Goal: Task Accomplishment & Management: Use online tool/utility

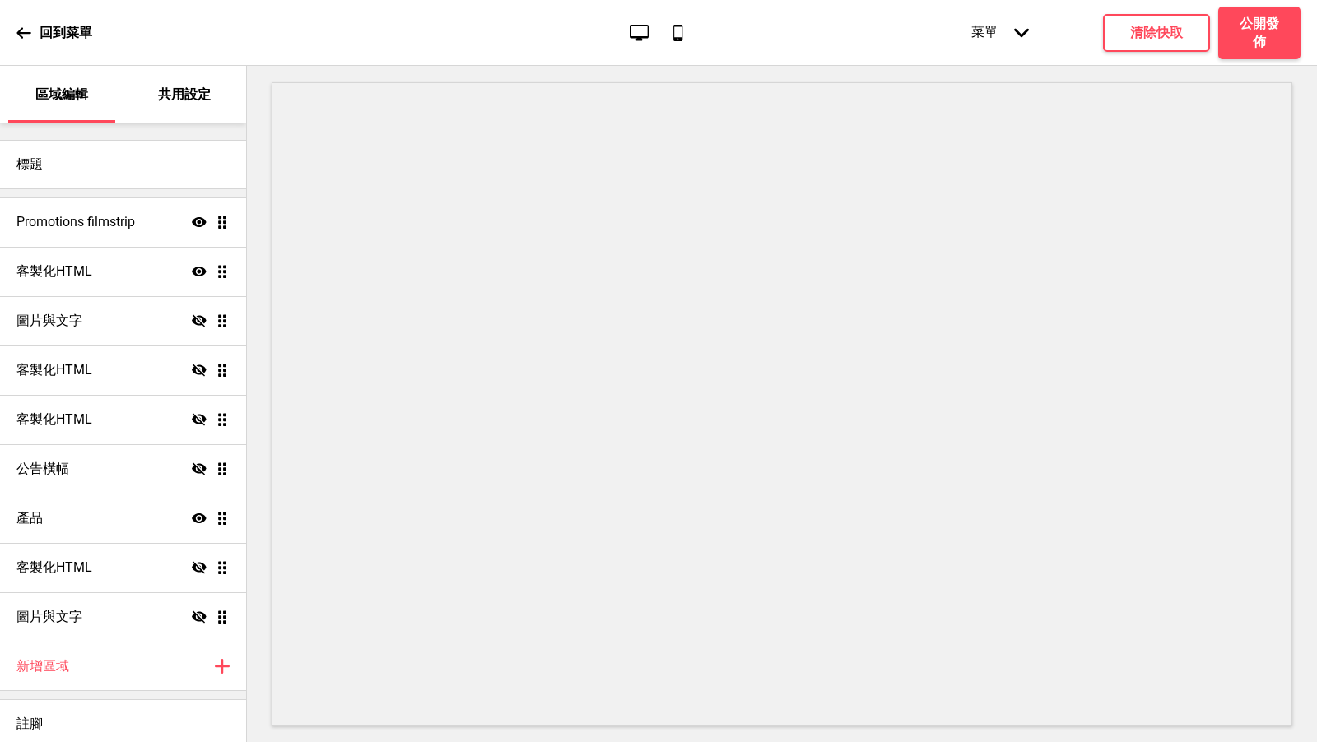
click at [86, 582] on div "客製化HTML 隱藏 拖曳" at bounding box center [123, 567] width 246 height 49
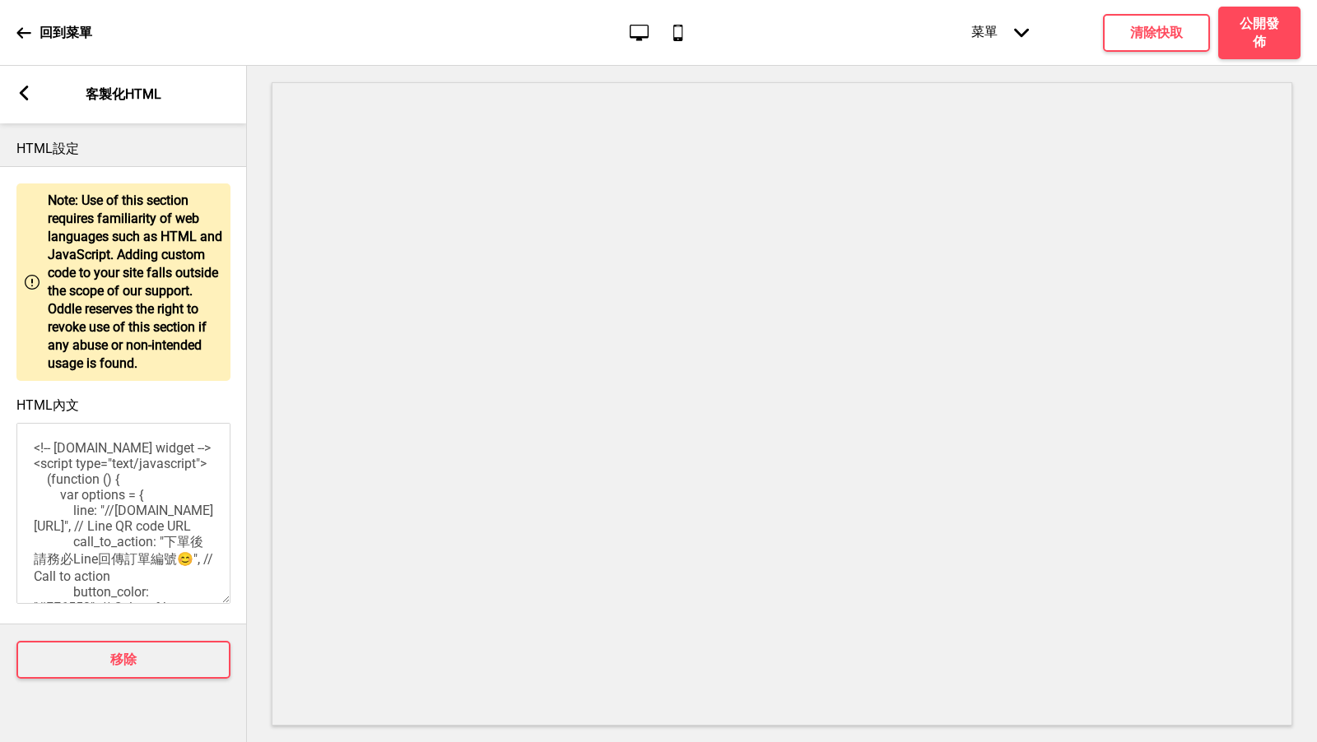
click at [136, 292] on p "Note: Use of this section requires familiarity of web languages such as HTML an…" at bounding box center [135, 282] width 174 height 181
drag, startPoint x: 212, startPoint y: 569, endPoint x: 30, endPoint y: 396, distance: 251.5
click at [30, 396] on div "HTML內文 <!-- [DOMAIN_NAME] widget --> <script type="text/javascript"> (function …" at bounding box center [123, 502] width 247 height 226
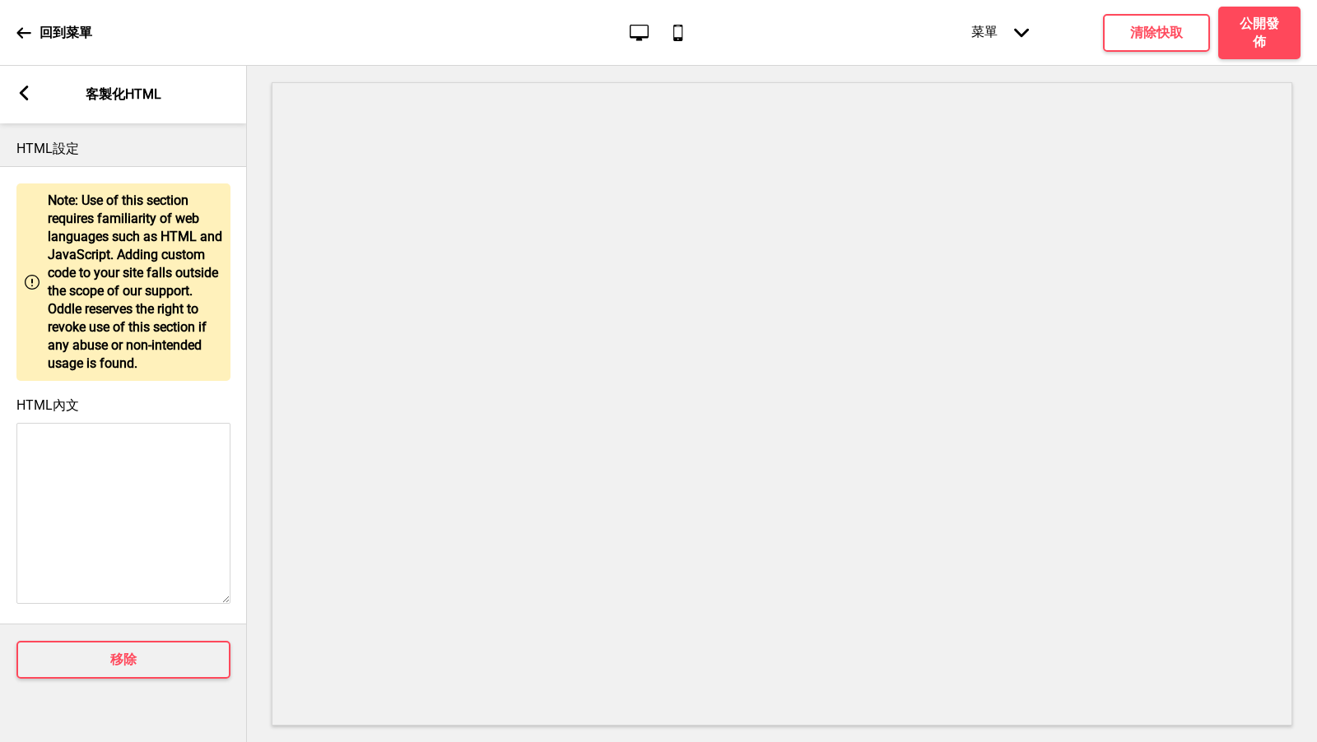
click at [72, 453] on textarea "HTML內文" at bounding box center [123, 513] width 214 height 181
paste textarea "<!-- [DOMAIN_NAME] widget --> <script type="text/javascript"> (function () { va…"
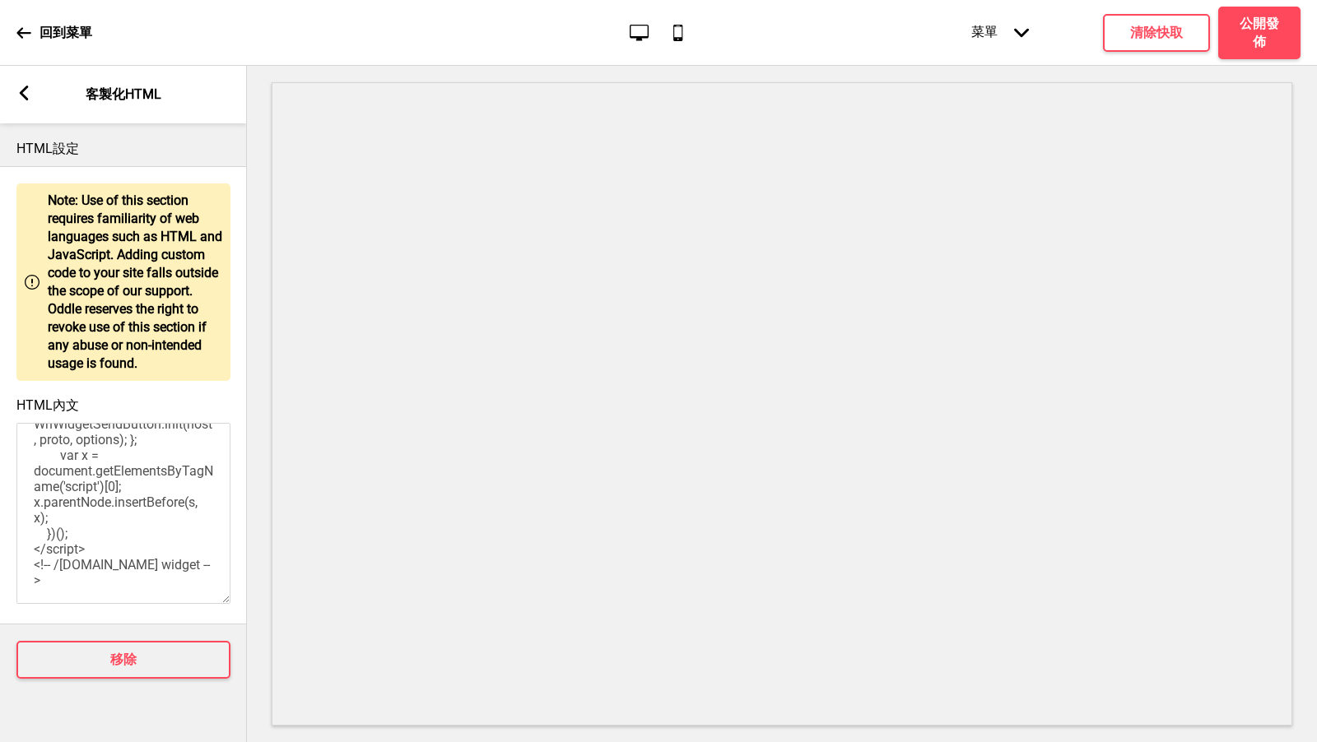
scroll to position [402, 0]
type textarea "<!-- [DOMAIN_NAME] widget --> <script type="text/javascript"> (function () { va…"
click at [1275, 48] on h4 "公開發佈" at bounding box center [1258, 33] width 49 height 36
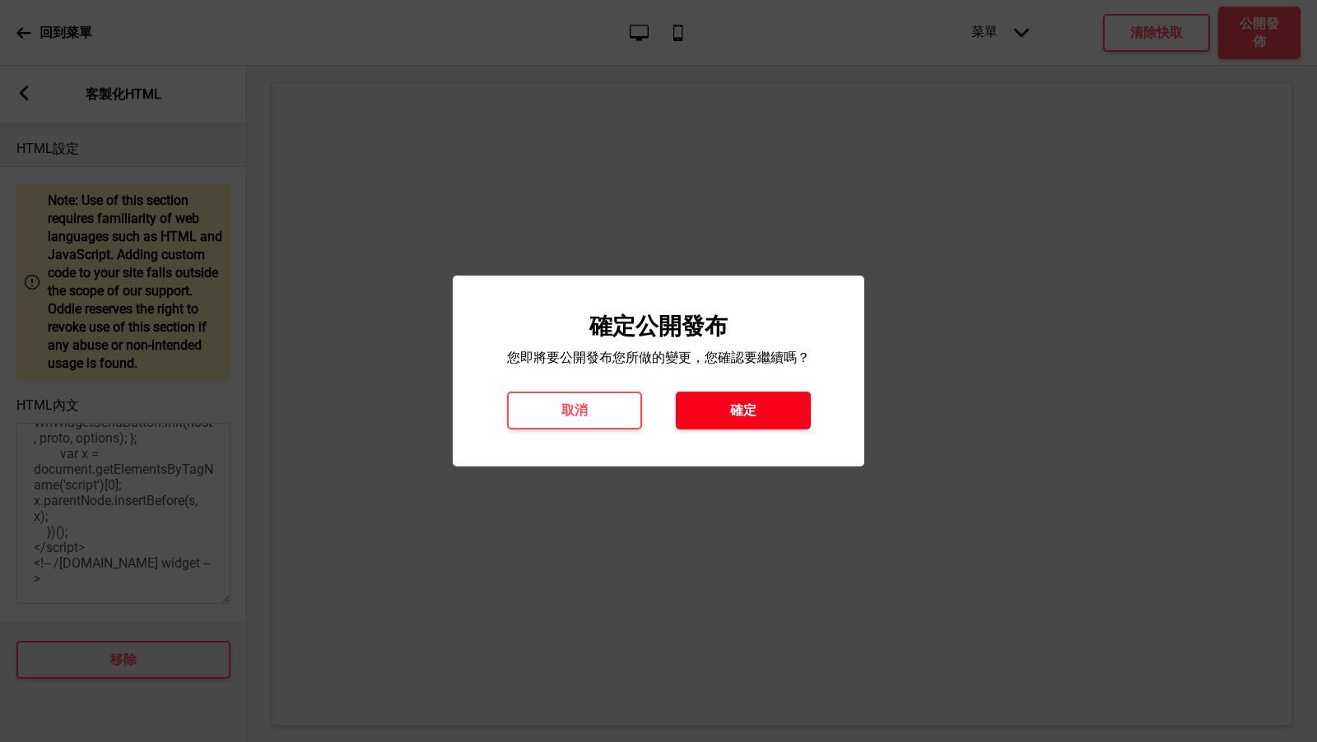
click at [711, 415] on button "確定" at bounding box center [743, 411] width 135 height 38
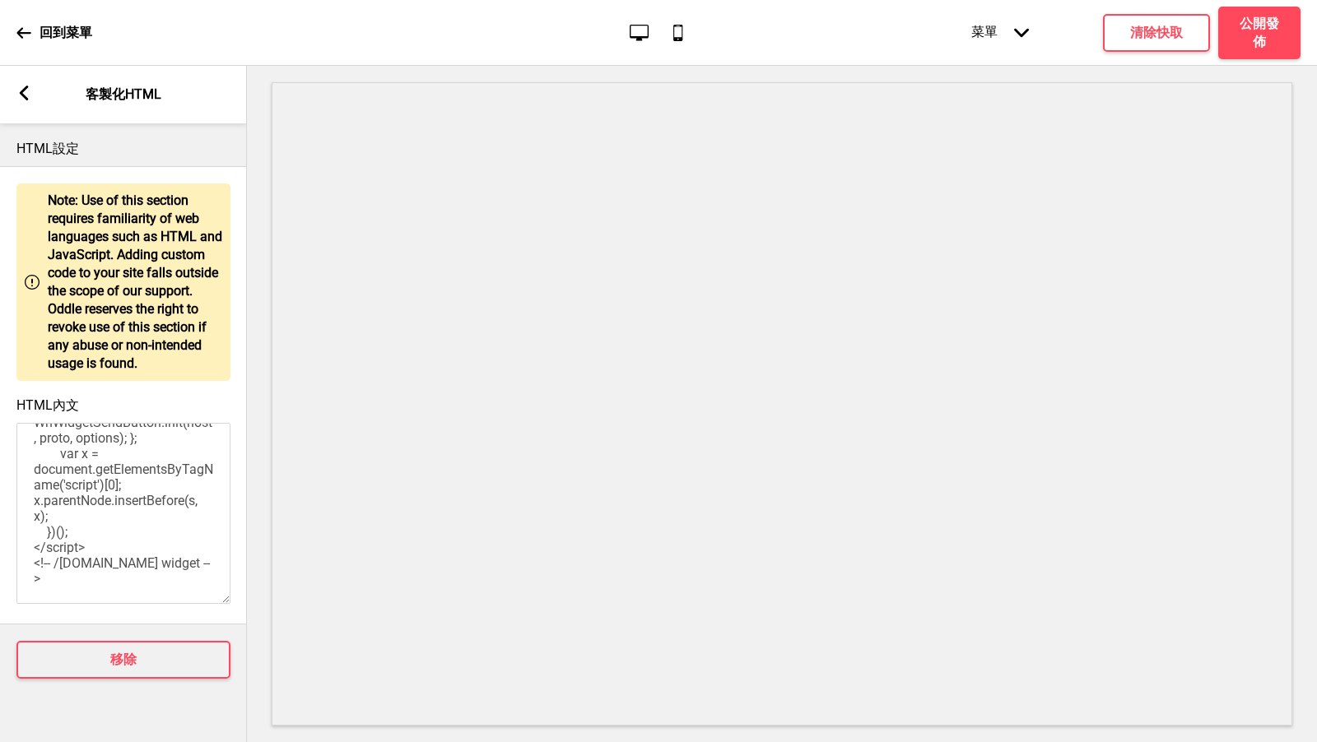
click at [18, 99] on rect at bounding box center [23, 93] width 15 height 15
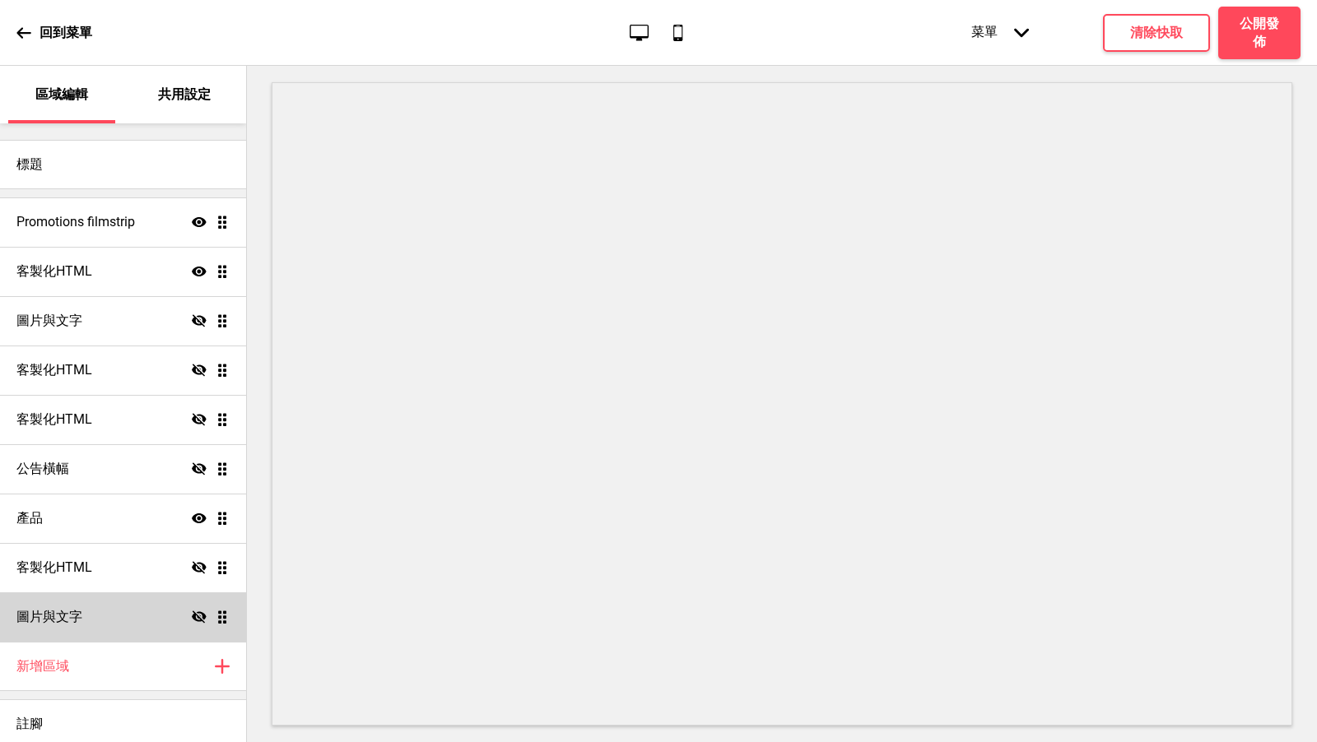
scroll to position [6, 0]
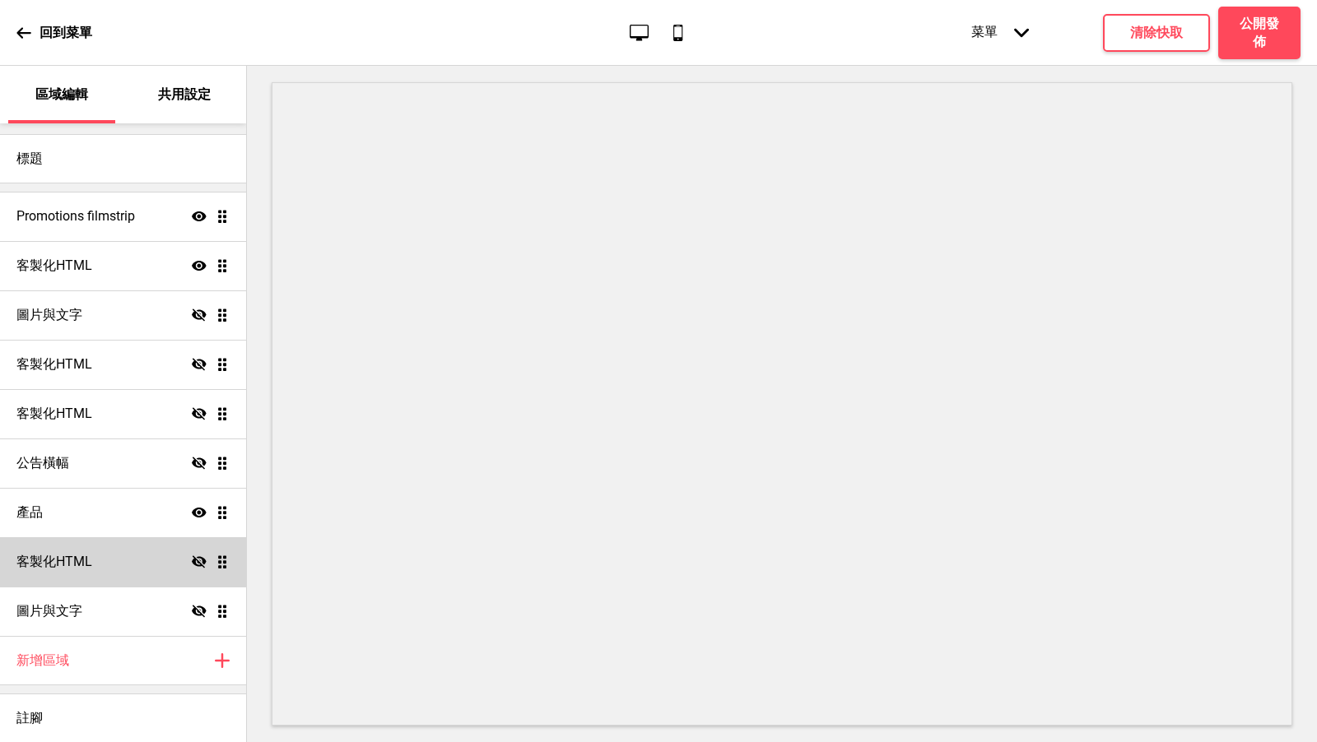
click at [198, 561] on icon at bounding box center [199, 562] width 15 height 12
click at [1271, 37] on h4 "公開發佈" at bounding box center [1258, 33] width 49 height 36
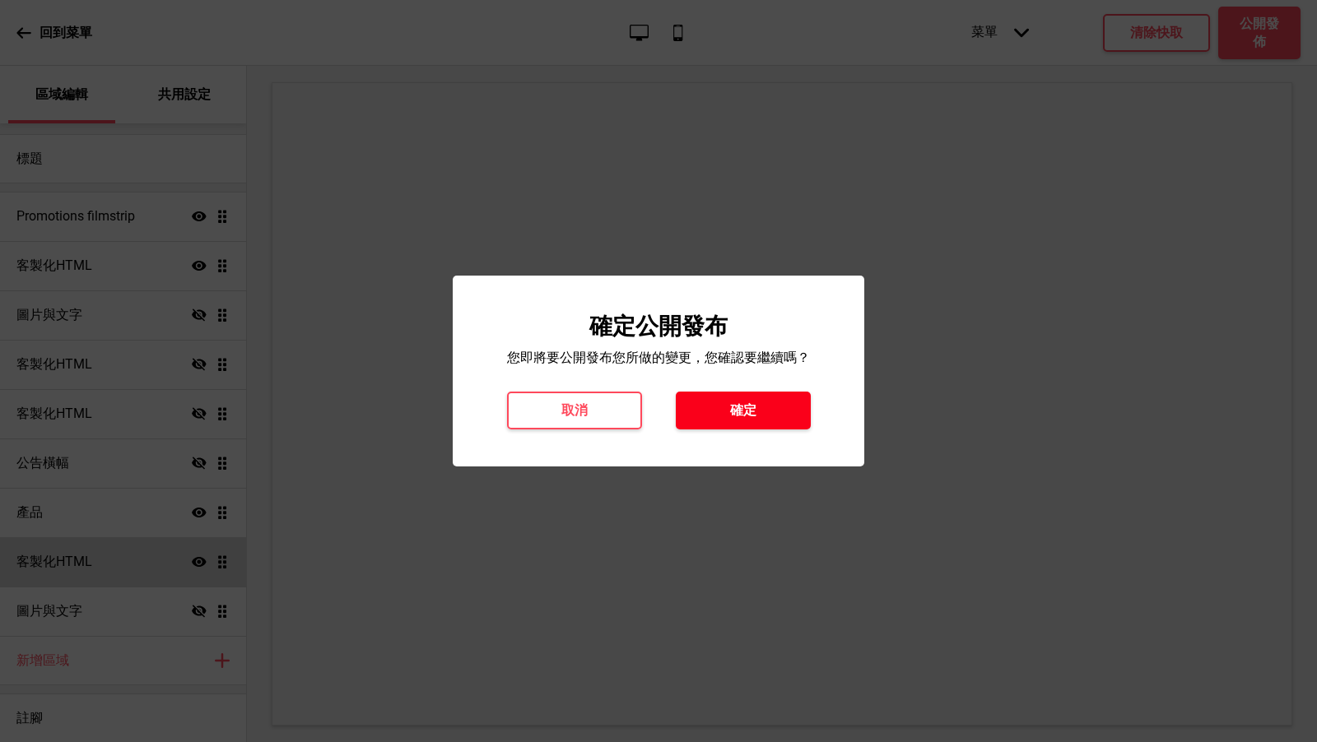
click at [764, 421] on button "確定" at bounding box center [743, 411] width 135 height 38
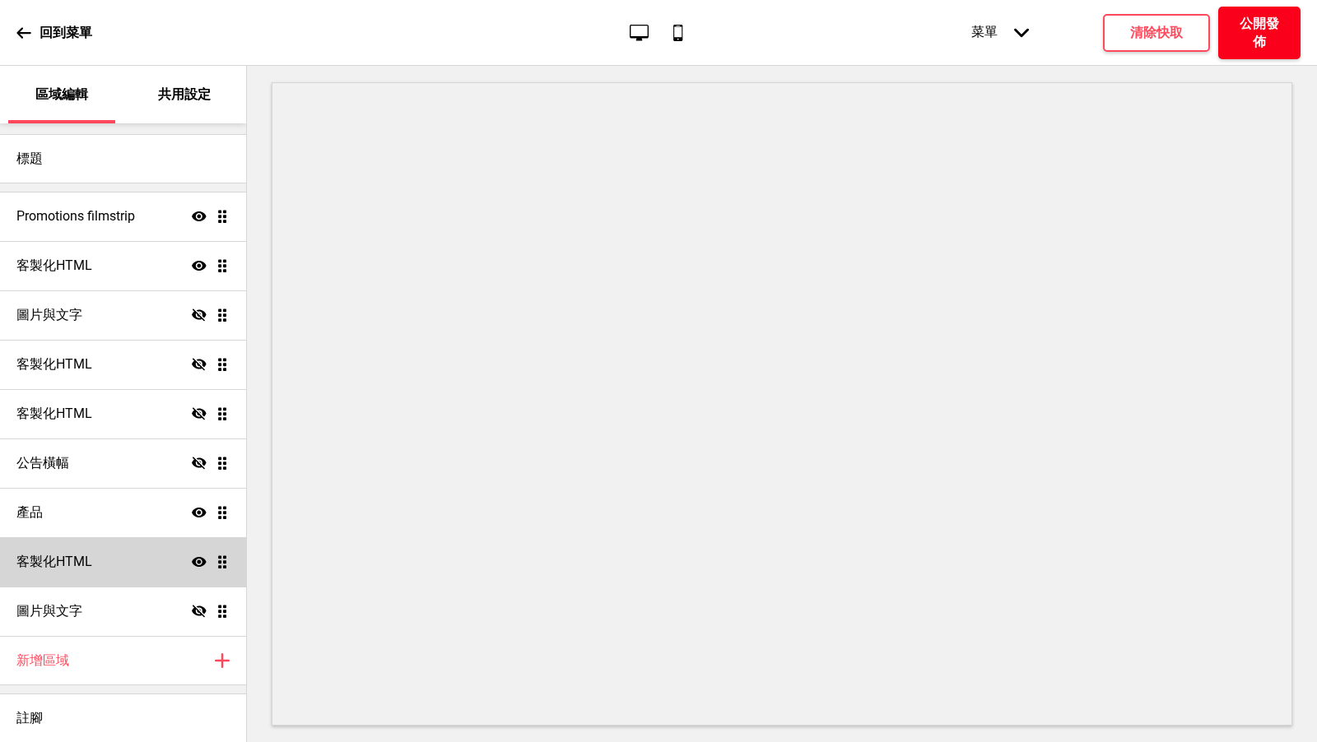
click at [1269, 47] on h4 "公開發佈" at bounding box center [1258, 33] width 49 height 36
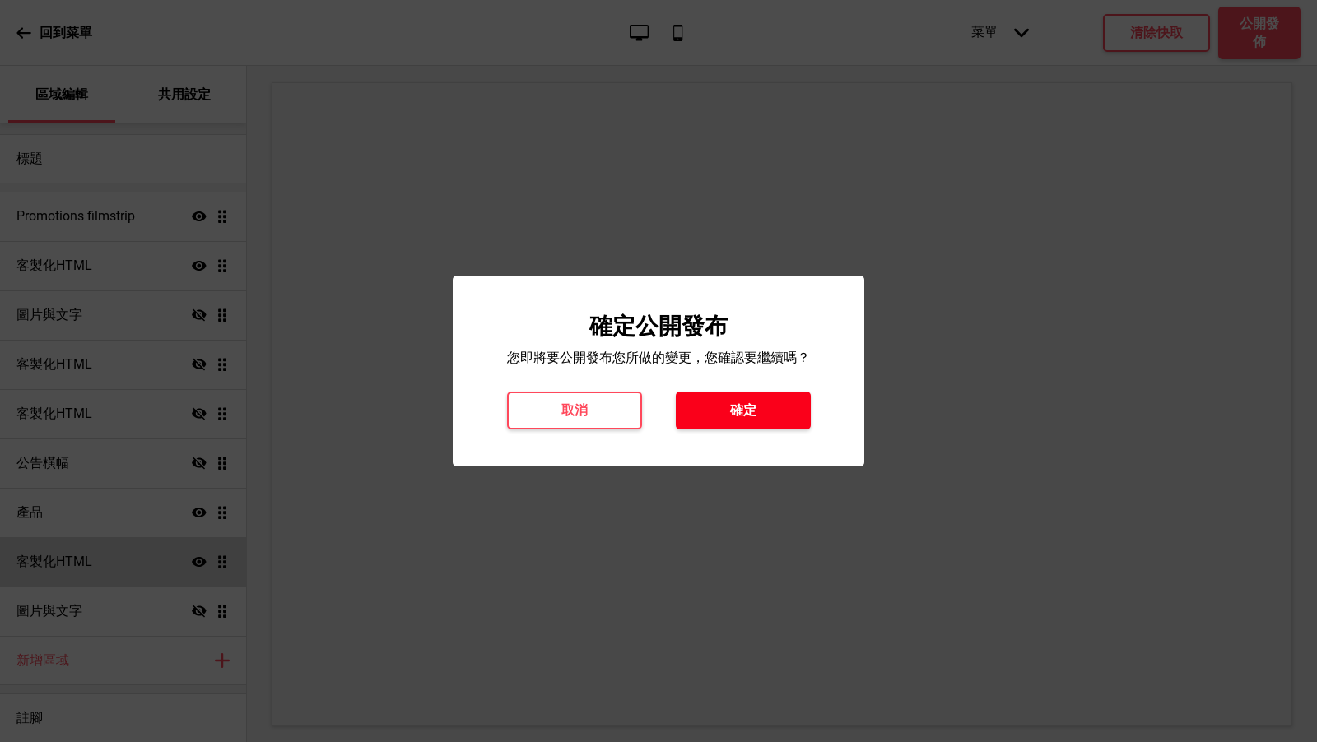
click at [718, 414] on button "確定" at bounding box center [743, 411] width 135 height 38
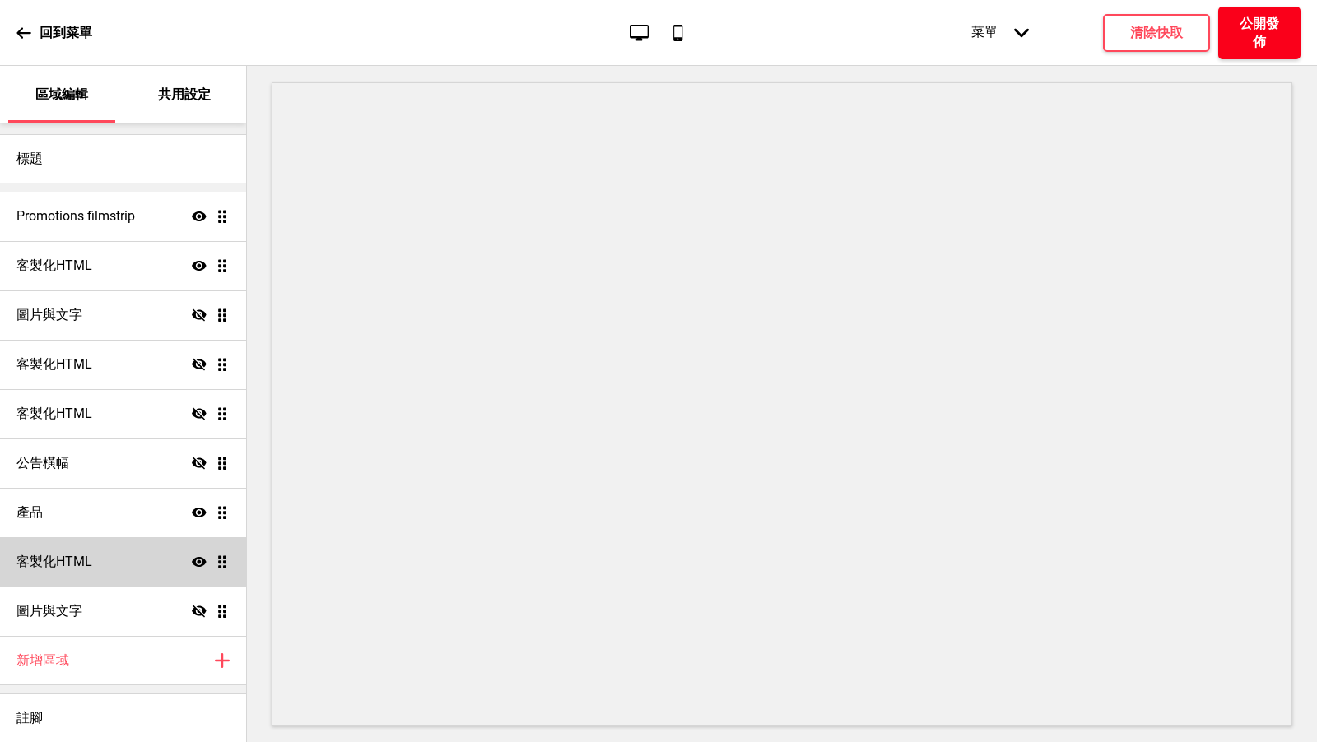
click at [1242, 43] on h4 "公開發佈" at bounding box center [1258, 33] width 49 height 36
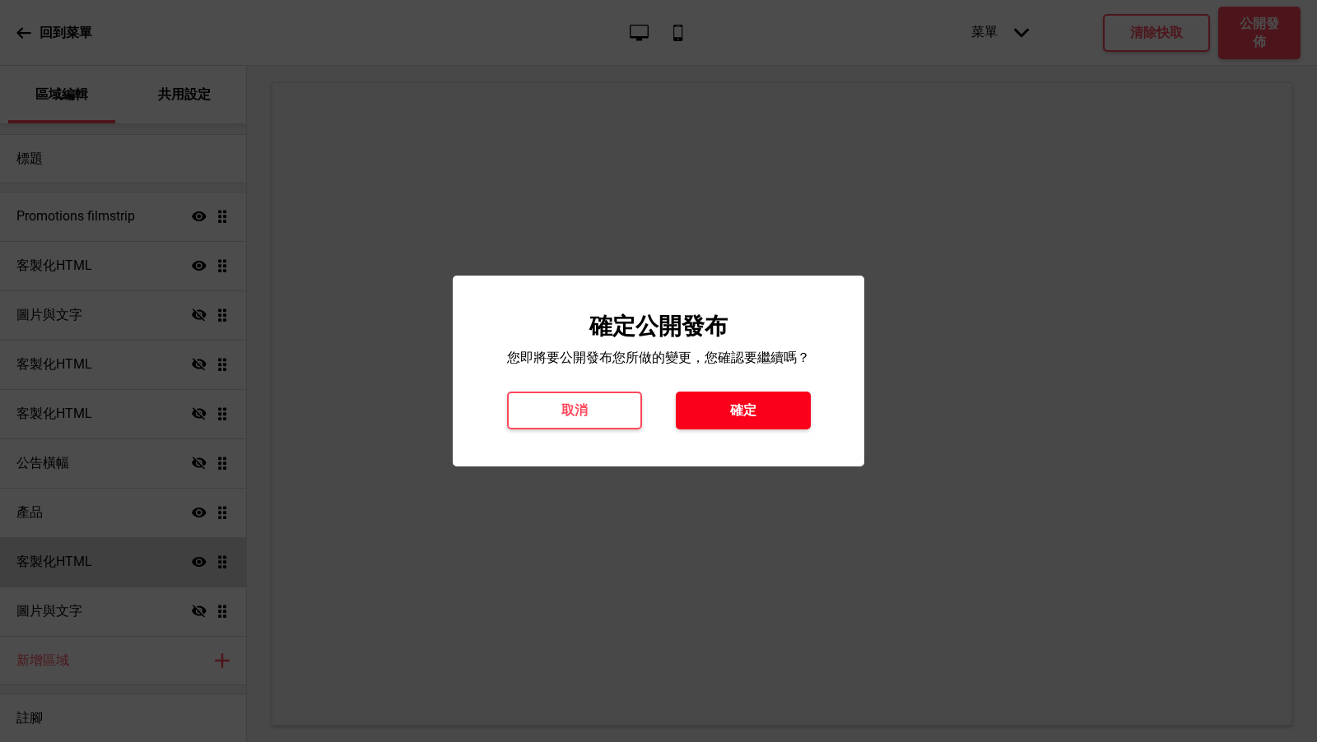
click at [718, 406] on button "確定" at bounding box center [743, 411] width 135 height 38
